Goal: Complete application form

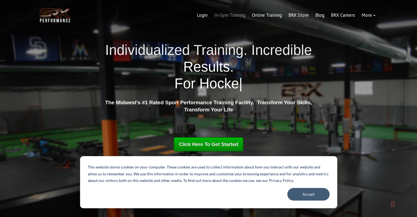
click at [232, 18] on link "In-Gym Training" at bounding box center [230, 15] width 38 height 13
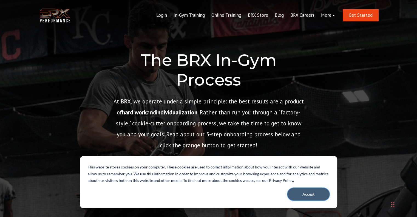
click at [299, 192] on button "Accept" at bounding box center [308, 194] width 42 height 13
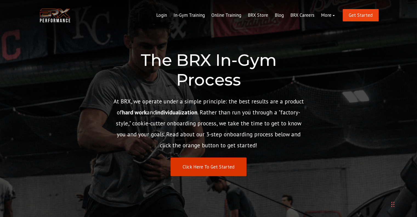
click at [228, 171] on link "Click Here To Get Started" at bounding box center [208, 166] width 76 height 19
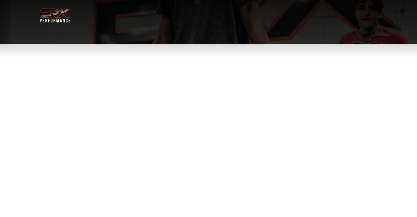
select select "**"
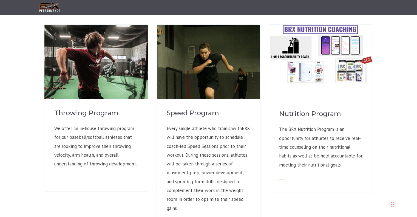
scroll to position [426, 0]
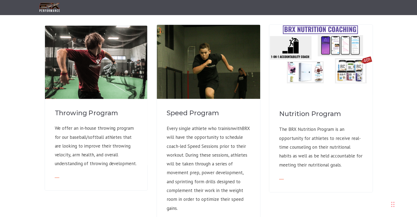
click at [81, 151] on p "We offer an in-house throwing program for our baseball/softball athletes that a…" at bounding box center [95, 146] width 83 height 44
click at [85, 75] on img at bounding box center [96, 76] width 102 height 102
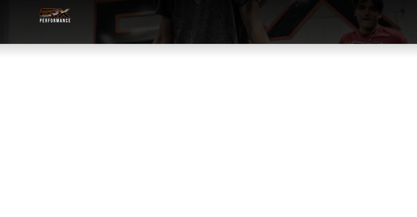
select select "**"
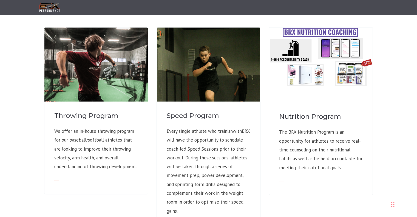
scroll to position [424, 0]
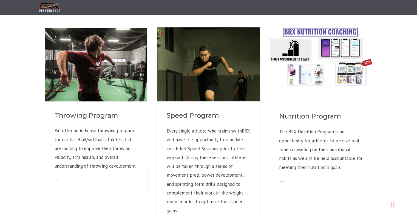
click at [92, 141] on p "We offer an in-house throwing program for our baseball/softball athletes that a…" at bounding box center [95, 148] width 83 height 44
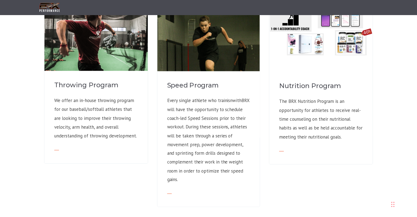
scroll to position [453, 0]
